Goal: Information Seeking & Learning: Learn about a topic

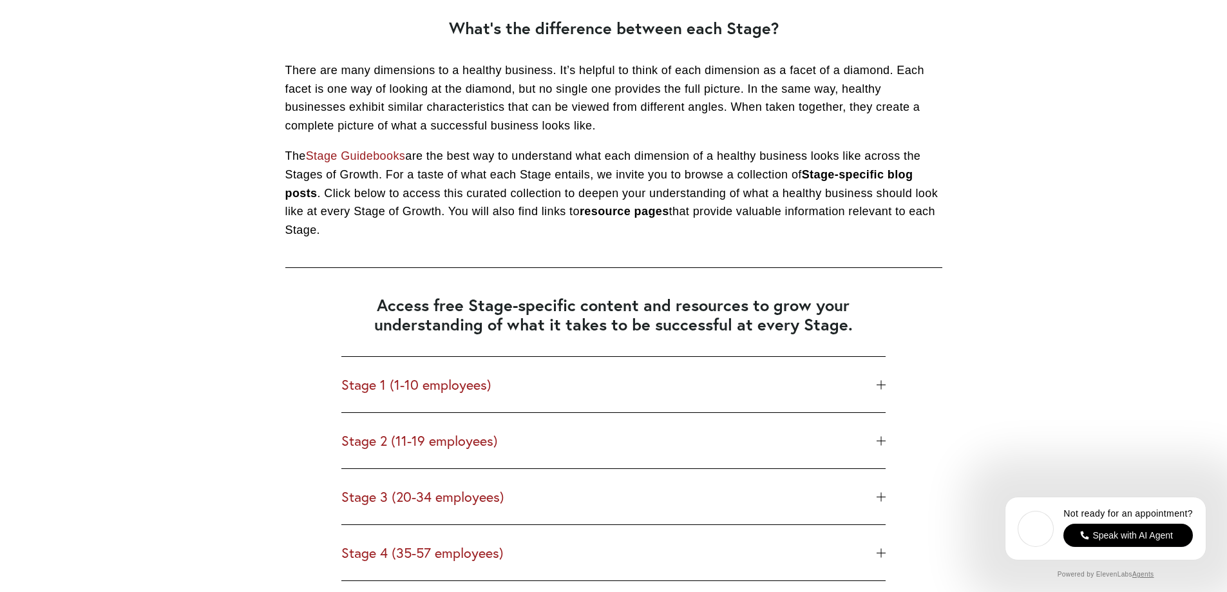
scroll to position [1288, 0]
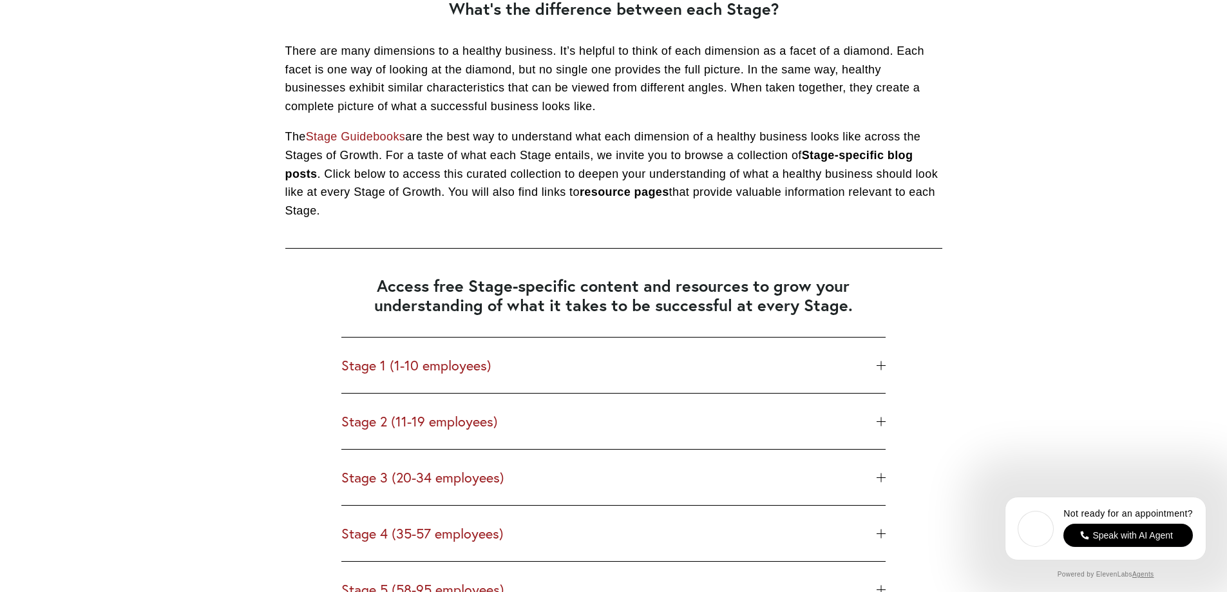
click at [879, 365] on div at bounding box center [881, 365] width 9 height 9
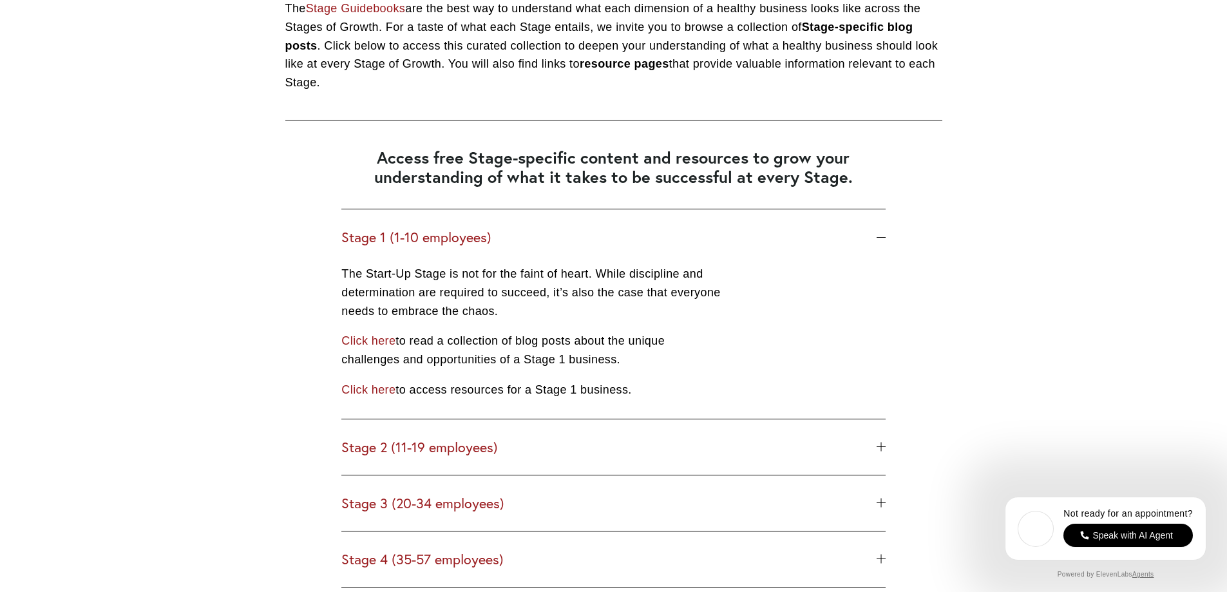
scroll to position [1417, 0]
click at [369, 390] on link "Click here" at bounding box center [368, 389] width 54 height 13
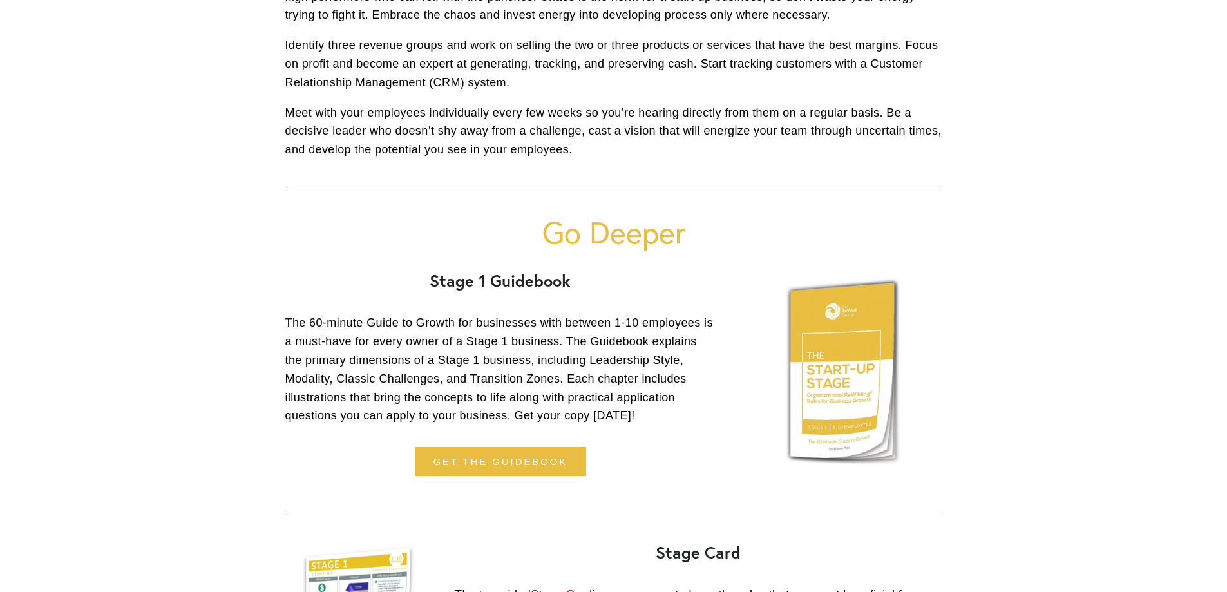
scroll to position [580, 0]
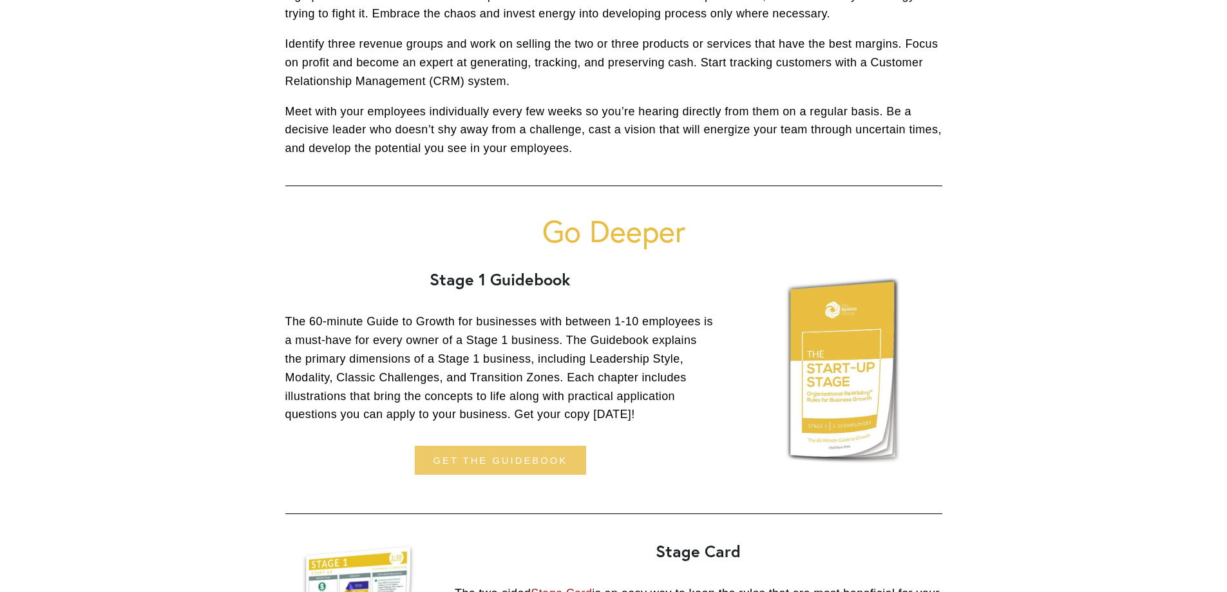
click at [503, 458] on link "get the guidebook" at bounding box center [500, 460] width 171 height 29
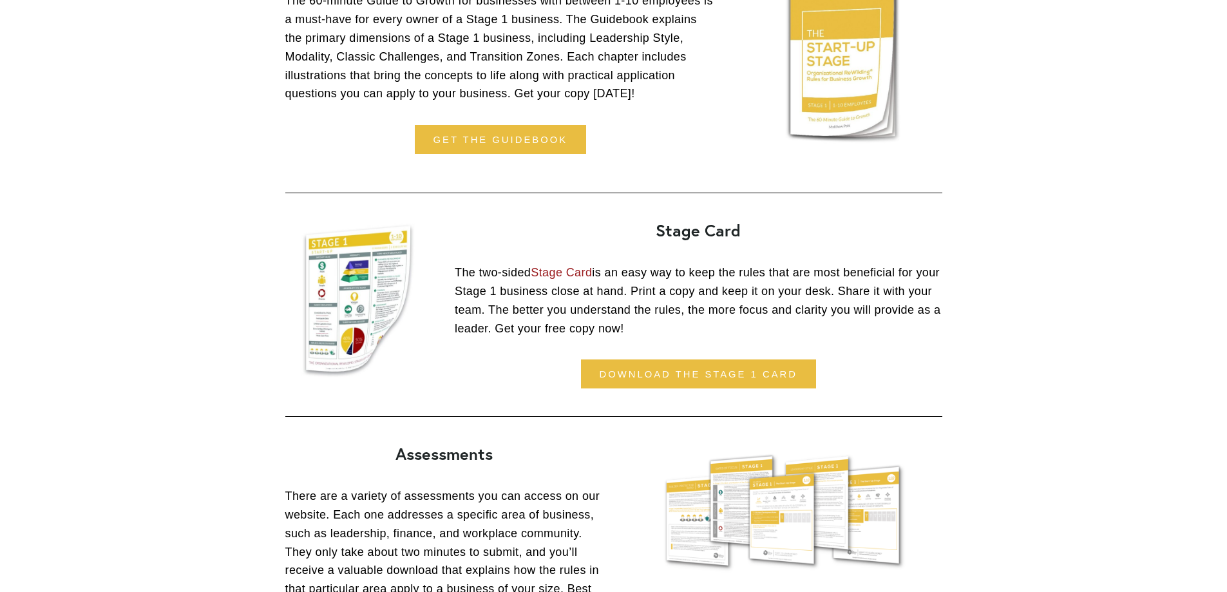
scroll to position [902, 0]
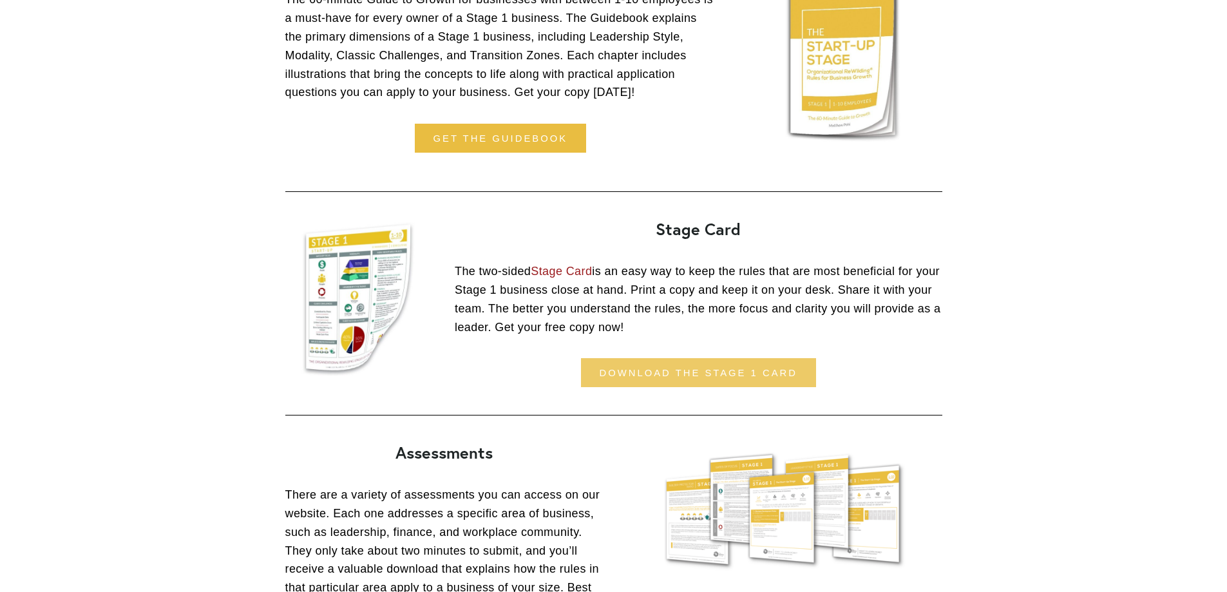
click at [693, 368] on link "download the stage 1 card" at bounding box center [698, 372] width 235 height 29
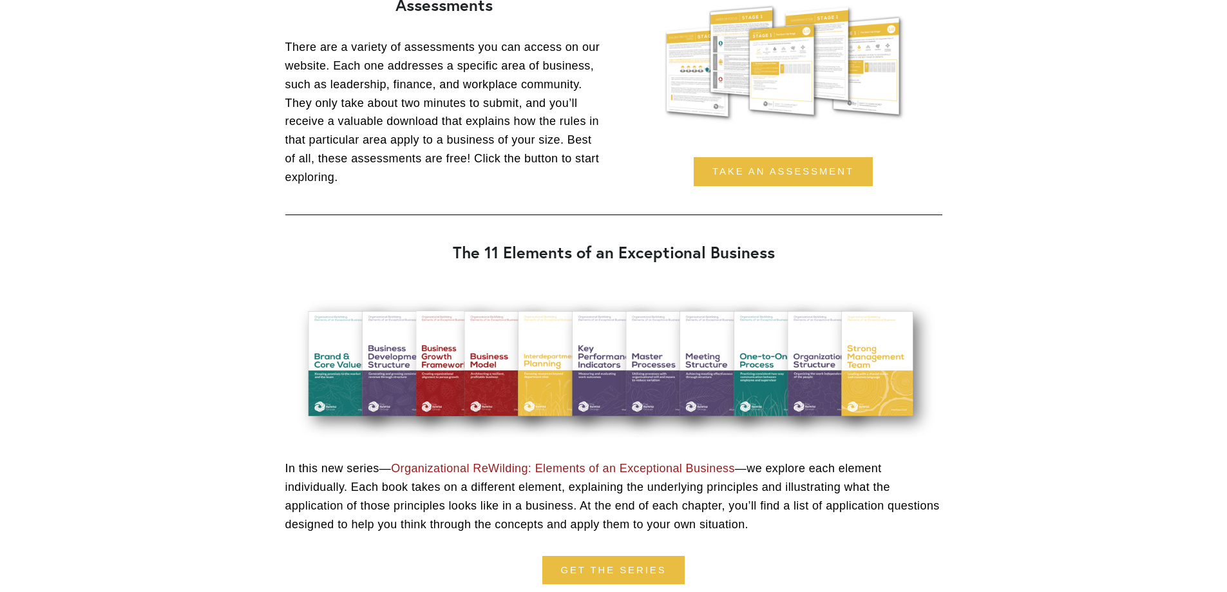
scroll to position [1417, 0]
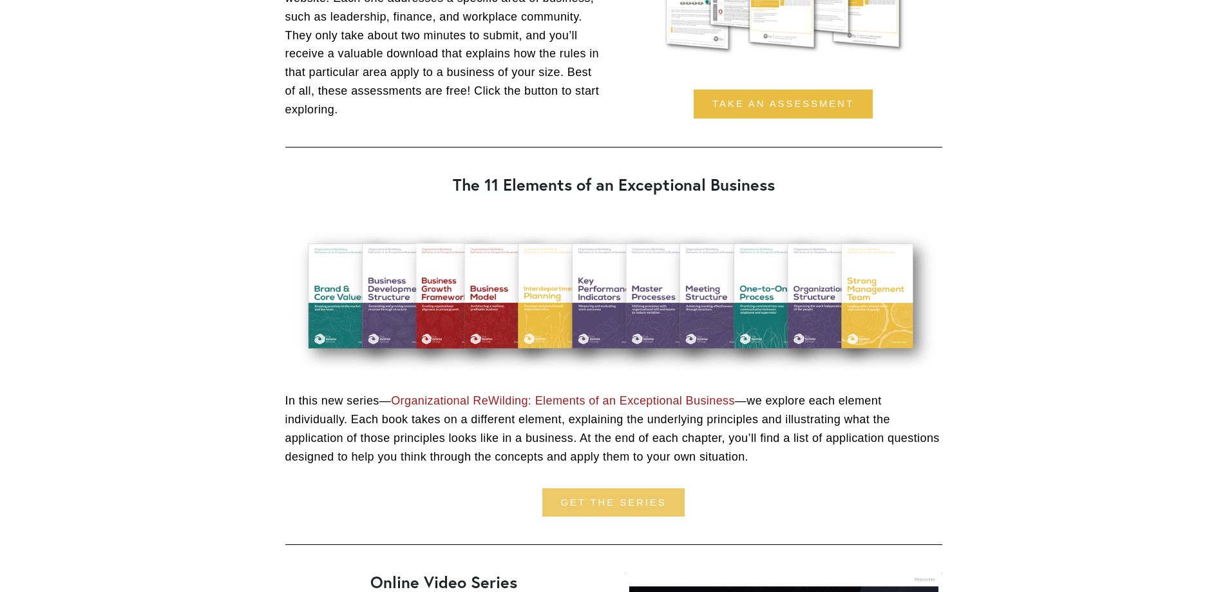
click at [591, 503] on link "Get the series" at bounding box center [613, 502] width 143 height 29
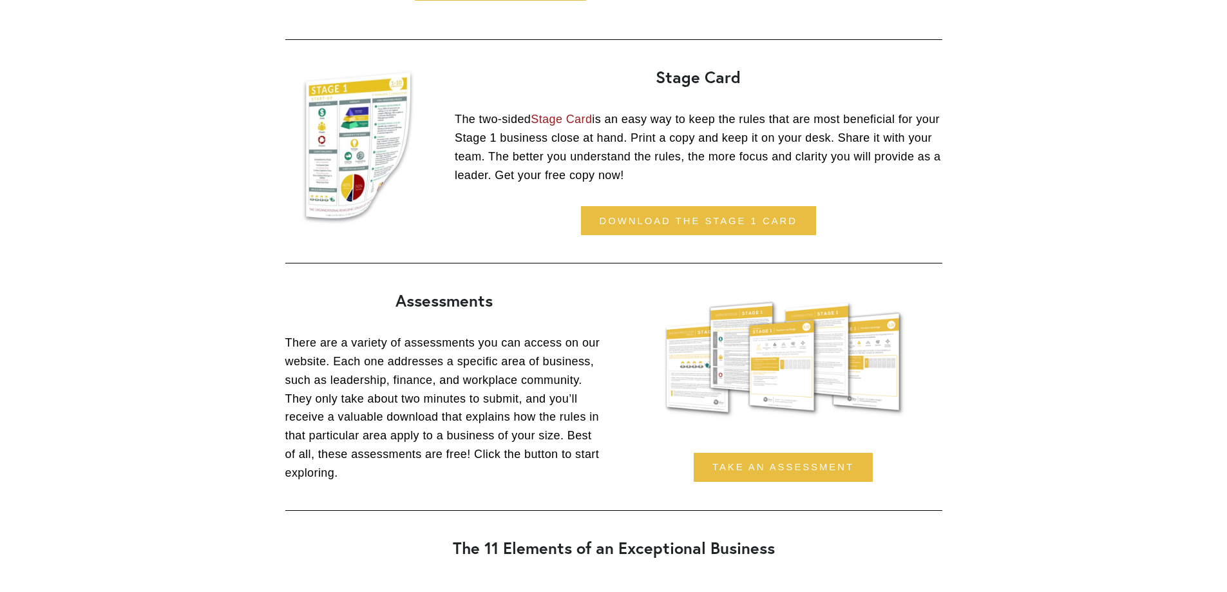
scroll to position [1031, 0]
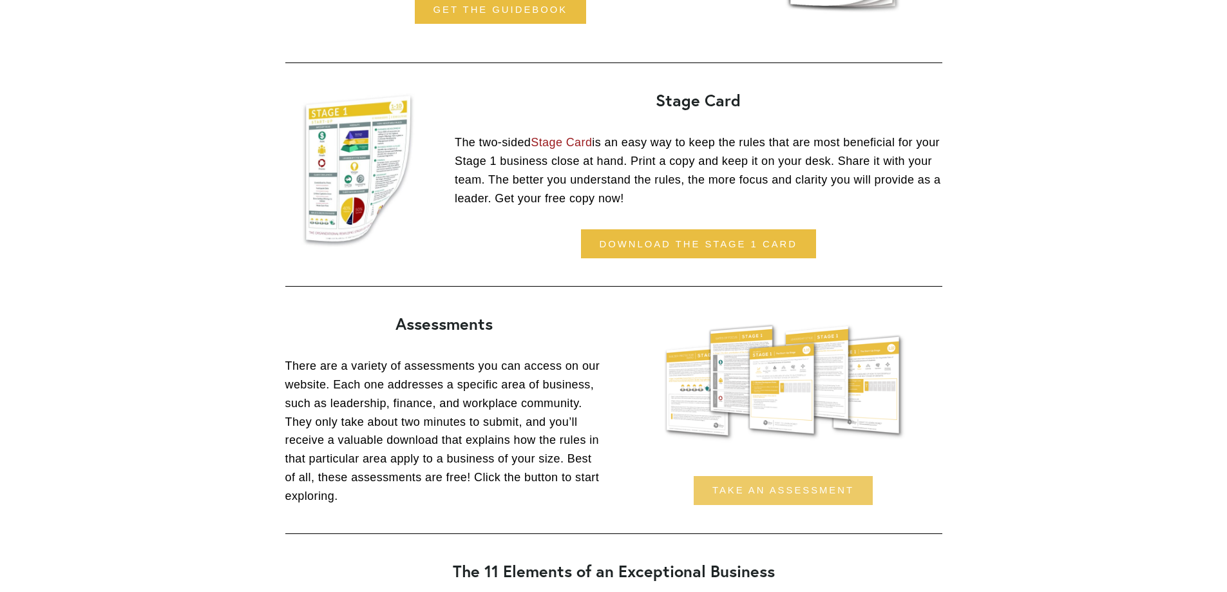
click at [793, 491] on link "Take an assessment" at bounding box center [783, 490] width 179 height 29
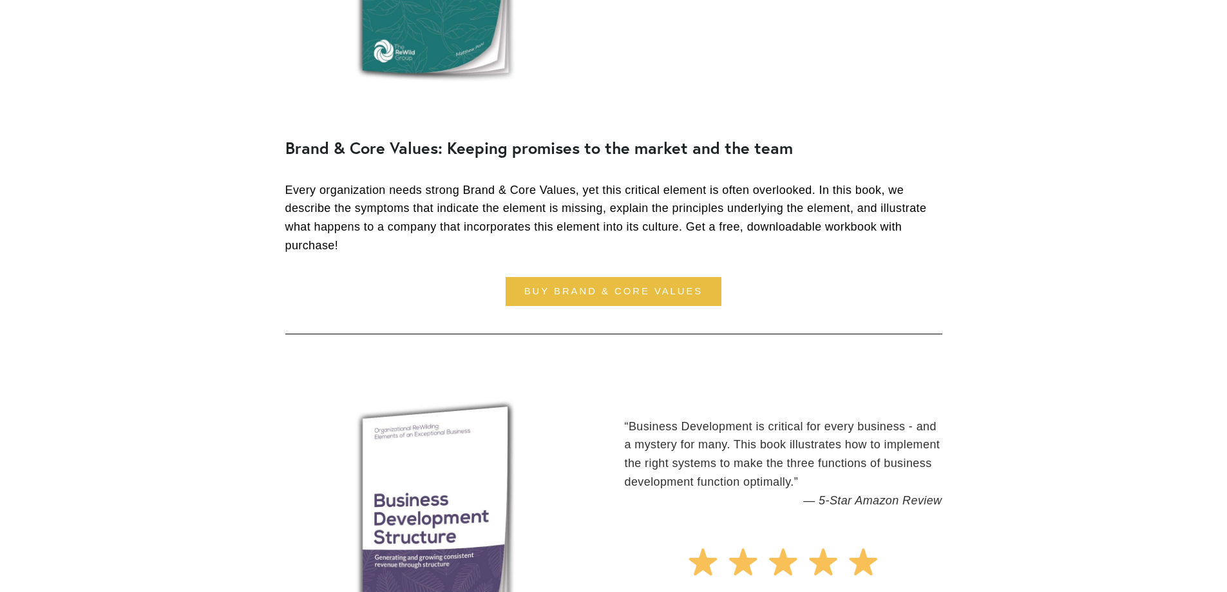
scroll to position [1675, 0]
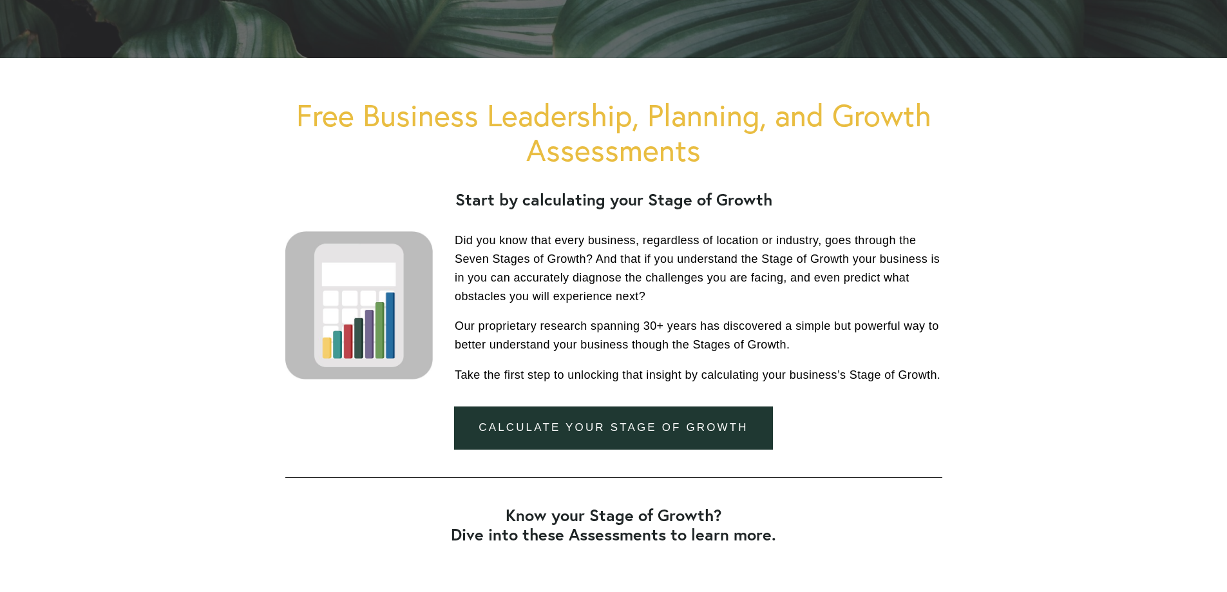
scroll to position [386, 0]
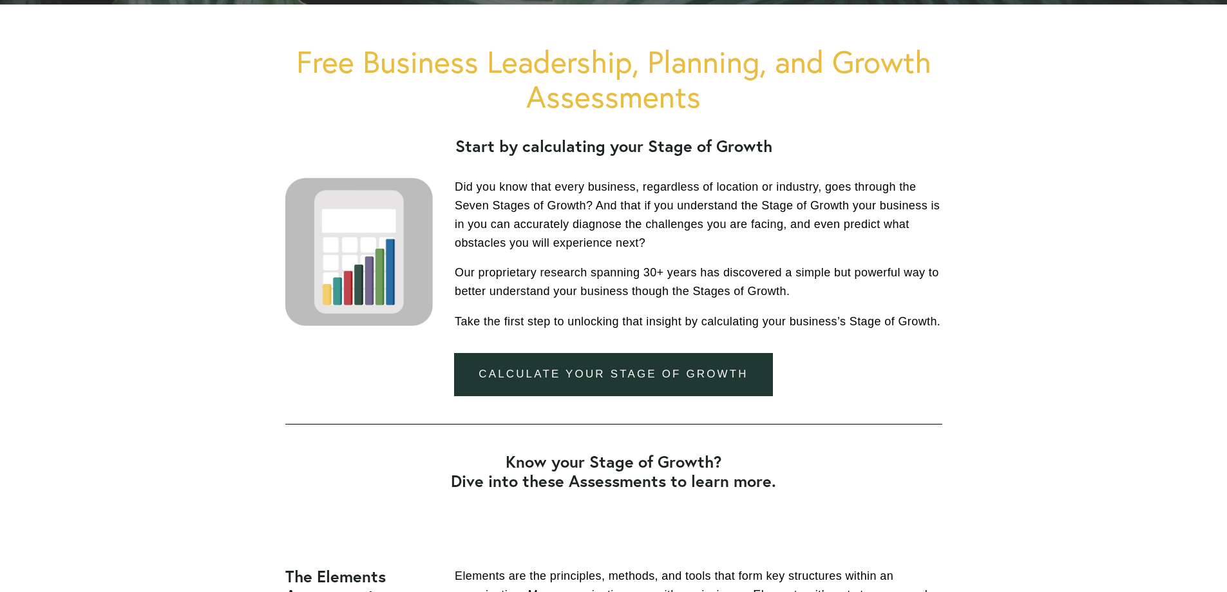
click at [601, 368] on link "Calculate your stage of growth" at bounding box center [613, 374] width 318 height 43
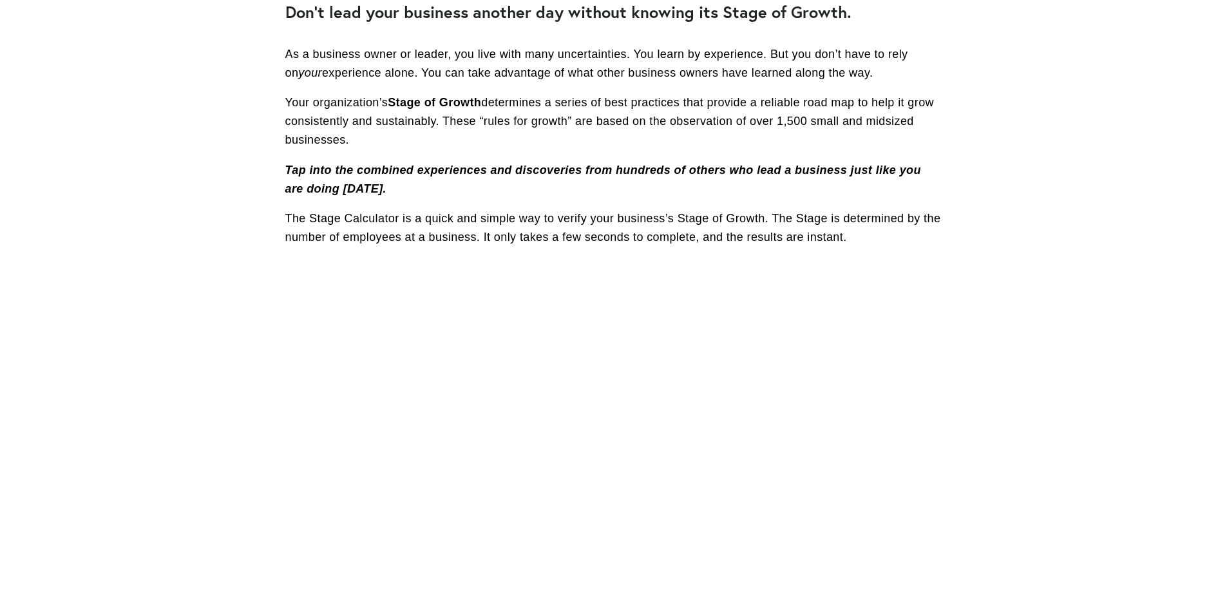
scroll to position [451, 0]
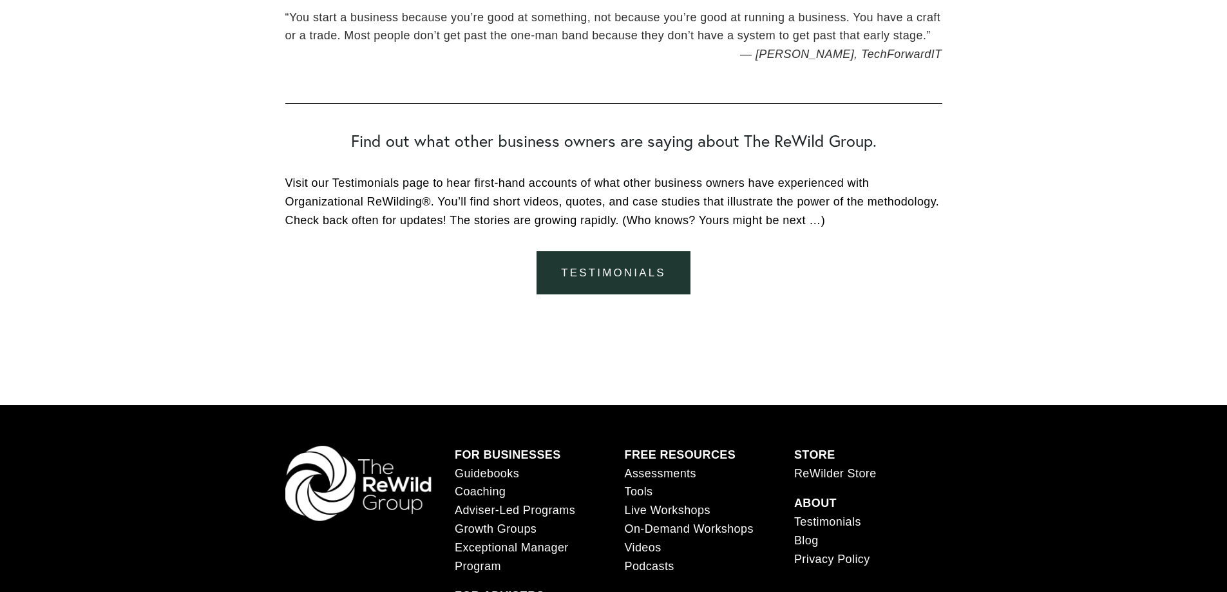
scroll to position [2432, 0]
